Goal: Find specific page/section: Find specific page/section

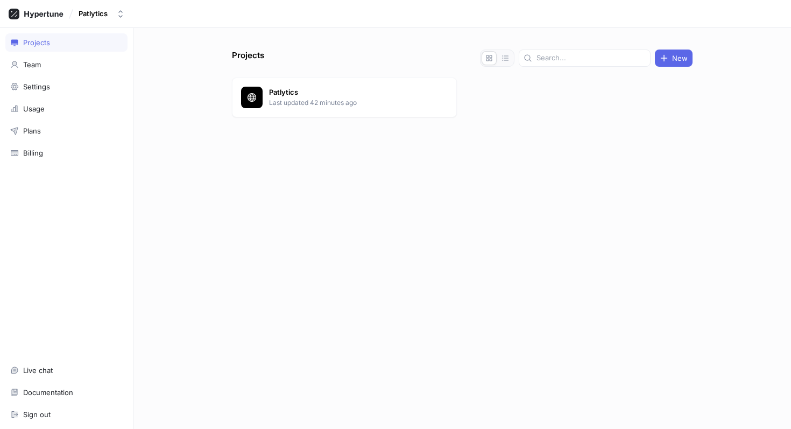
click at [319, 99] on p "Last updated 42 minutes ago" at bounding box center [347, 103] width 156 height 10
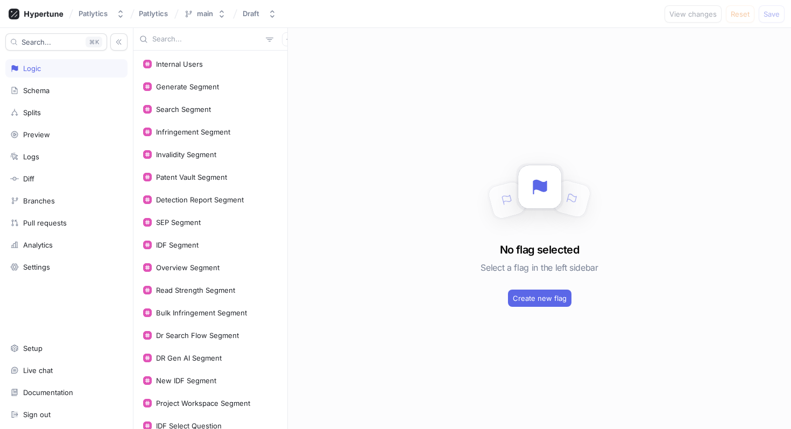
click at [177, 40] on input "text" at bounding box center [206, 39] width 109 height 11
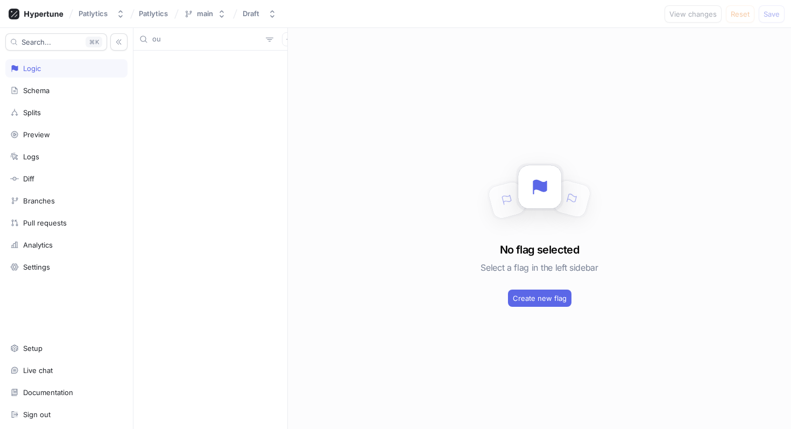
type input "o"
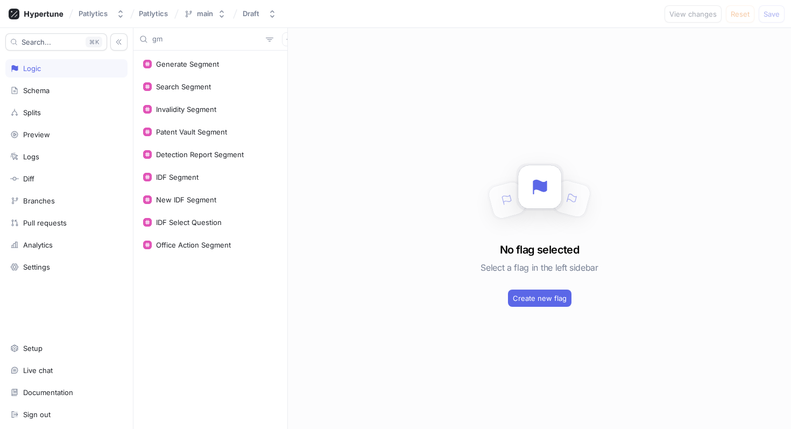
type input "g"
